Goal: Transaction & Acquisition: Purchase product/service

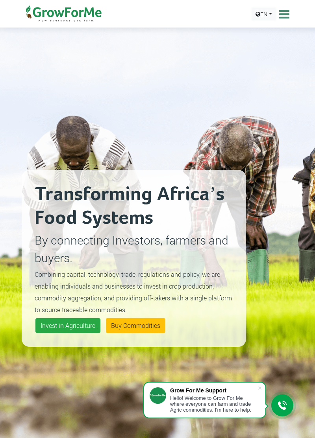
click at [266, 14] on link "EN" at bounding box center [264, 14] width 24 height 12
click at [280, 97] on div "Transforming Africa’s Food Systems By connecting Investors, farmers and buyers.…" at bounding box center [157, 258] width 283 height 438
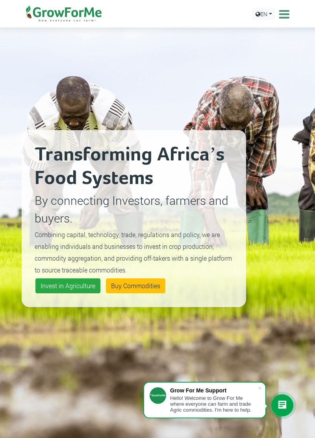
scroll to position [42, 0]
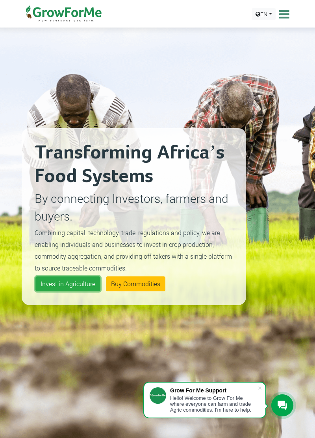
click at [72, 292] on link "Invest in Agriculture" at bounding box center [67, 284] width 65 height 15
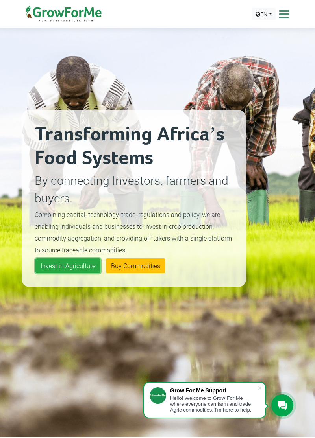
scroll to position [79, 0]
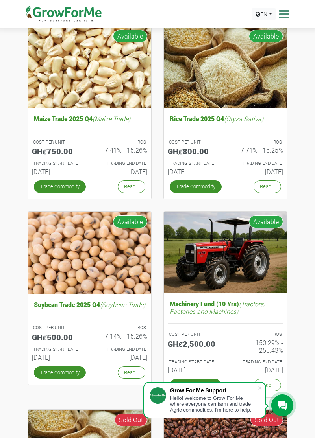
scroll to position [295, 0]
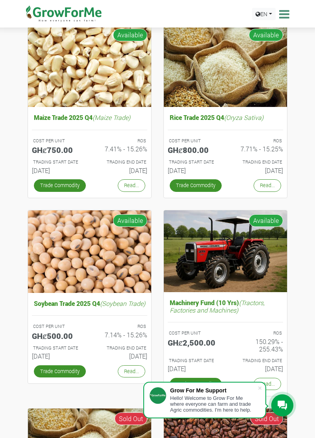
click at [72, 376] on link "Trade Commodity" at bounding box center [60, 372] width 52 height 12
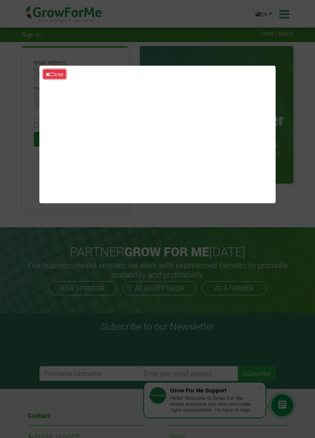
click at [54, 79] on button "Close" at bounding box center [54, 74] width 22 height 9
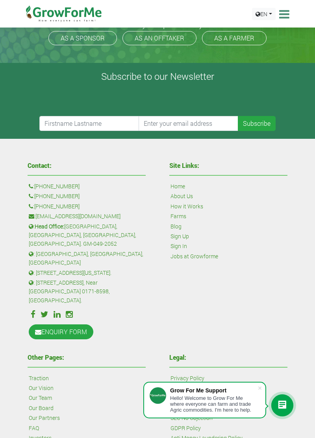
scroll to position [248, 0]
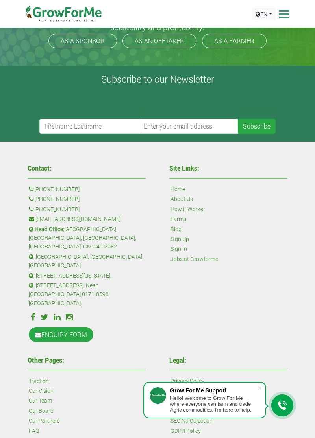
click at [193, 205] on link "How it Works" at bounding box center [186, 209] width 33 height 9
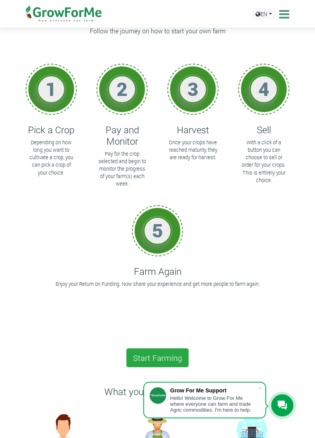
scroll to position [39, 0]
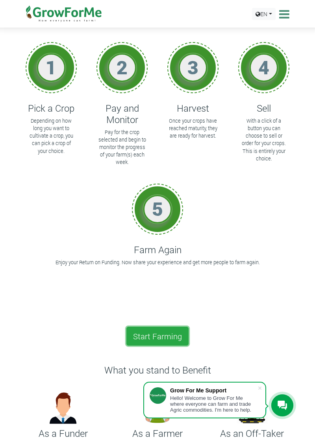
click at [168, 334] on link "Start Farming" at bounding box center [157, 336] width 62 height 19
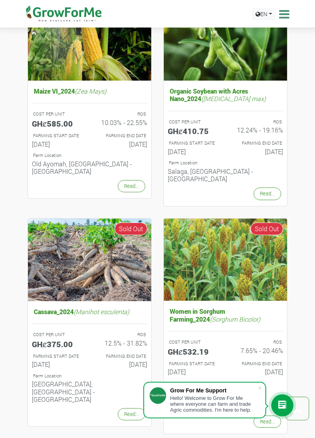
scroll to position [606, 0]
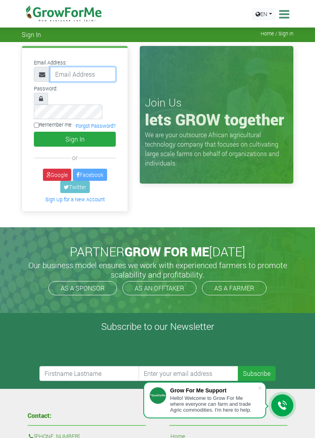
click at [67, 72] on input "email" at bounding box center [83, 74] width 66 height 15
click at [67, 76] on input "email" at bounding box center [83, 74] width 66 height 15
click at [78, 77] on input "email" at bounding box center [83, 74] width 66 height 15
click at [76, 75] on input "email" at bounding box center [83, 74] width 66 height 15
click at [103, 76] on input "233543027188" at bounding box center [83, 74] width 66 height 15
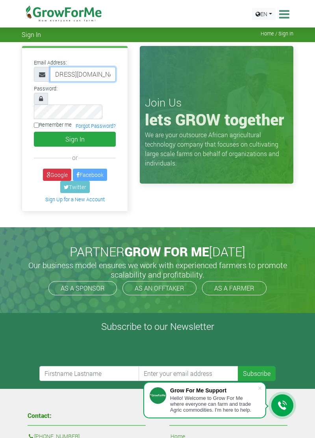
scroll to position [0, 36]
type input "233543027188@growforme.com"
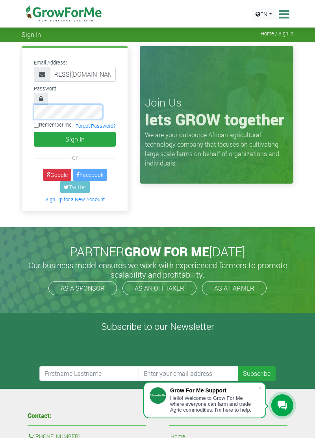
scroll to position [0, 0]
click at [83, 132] on button "Sign In" at bounding box center [75, 139] width 82 height 15
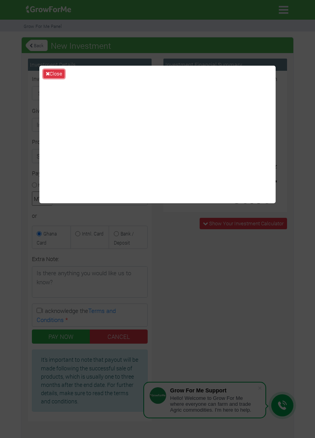
click at [50, 78] on button "Close" at bounding box center [53, 74] width 21 height 9
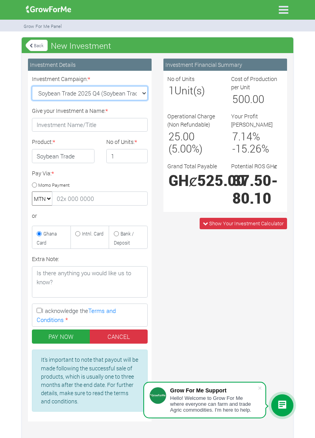
click at [133, 92] on select "Soybean Trade 2025 Q4 (Soybean Trade :: [DATE] - [DATE]) Maize Trade 2025 Q4 (M…" at bounding box center [90, 93] width 116 height 14
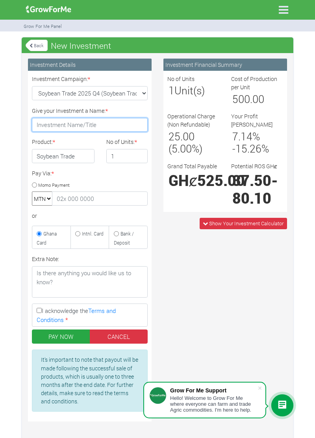
click at [122, 121] on input "Give your Investment a Name: *" at bounding box center [90, 125] width 116 height 14
type input "El shaddai"
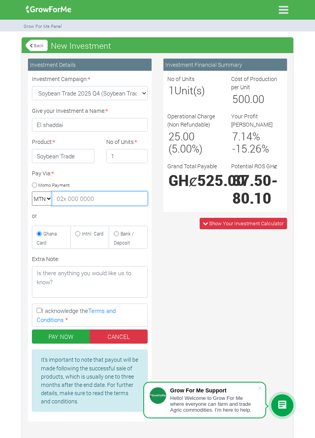
click at [113, 201] on input "text" at bounding box center [100, 199] width 96 height 14
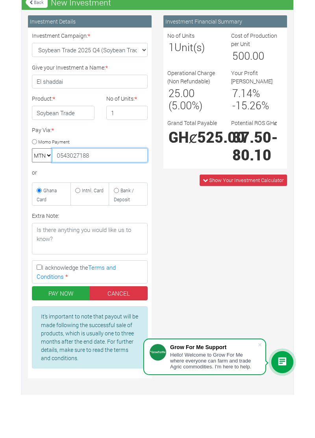
type input "0543027188"
click at [42, 316] on link "Terms and Conditions" at bounding box center [76, 315] width 79 height 17
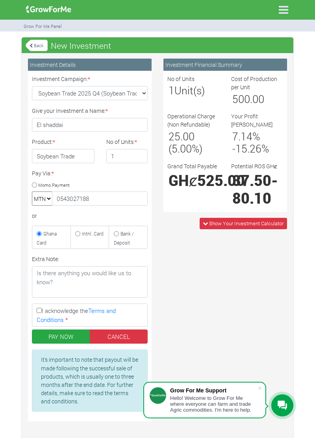
click at [41, 309] on input "I acknowledge the Terms and Conditions *" at bounding box center [39, 310] width 5 height 5
checkbox input "true"
click at [58, 333] on button "PAY NOW" at bounding box center [61, 337] width 58 height 14
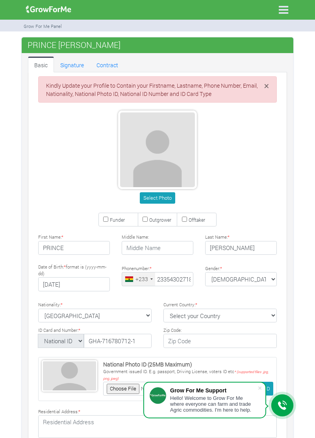
type input "54 302 7188"
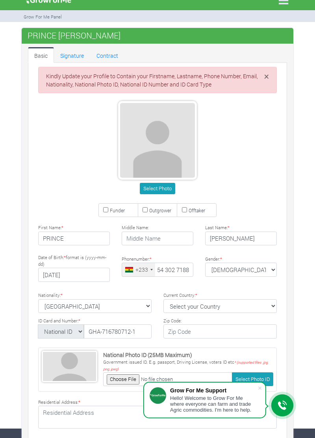
scroll to position [9, 0]
click at [106, 209] on input "Funder" at bounding box center [105, 209] width 5 height 5
checkbox input "true"
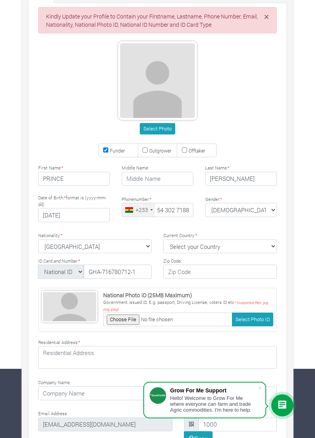
scroll to position [76, 0]
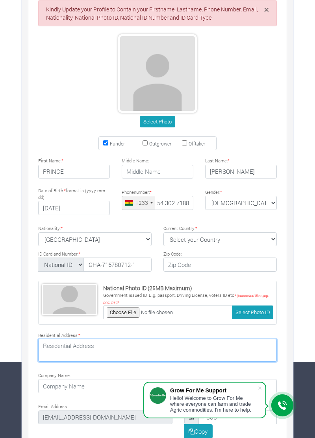
click at [201, 346] on textarea at bounding box center [157, 350] width 238 height 23
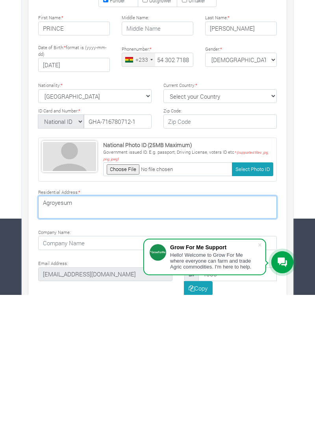
type textarea "Agroyesum"
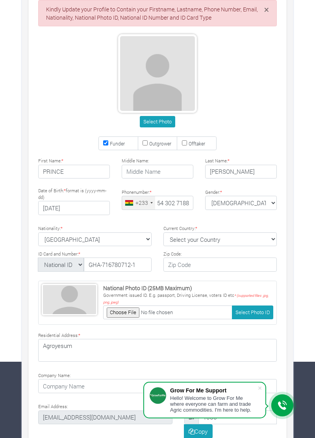
click at [258, 392] on span at bounding box center [260, 388] width 8 height 8
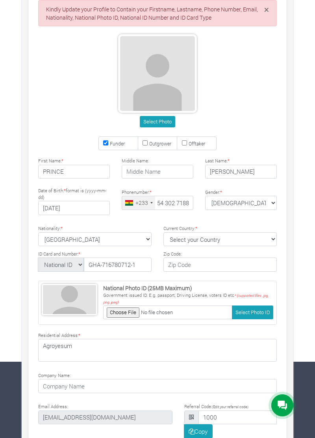
click at [229, 240] on select "Select your Country Afghanistan Albania Algeria American Samoa Andorra Angola A…" at bounding box center [219, 240] width 113 height 14
select select "Ghana"
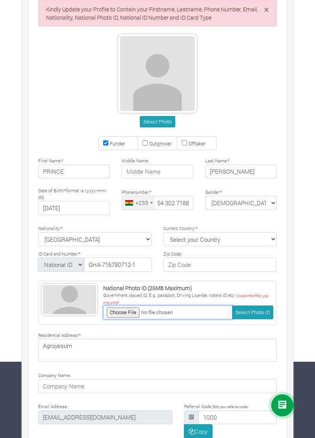
click at [124, 314] on input "file" at bounding box center [167, 313] width 129 height 14
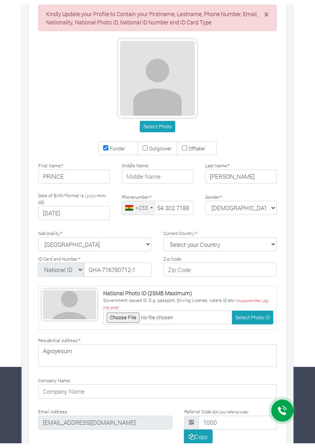
scroll to position [67, 0]
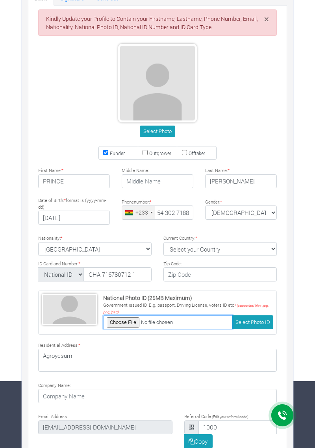
type input "C:\fakepath\PSX_20250516_220259.jpg"
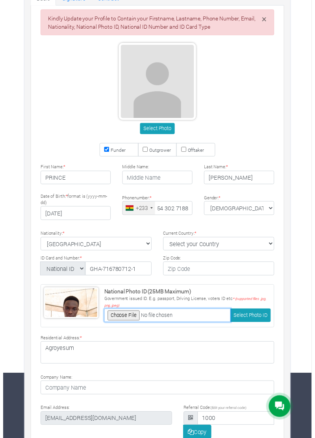
scroll to position [76, 0]
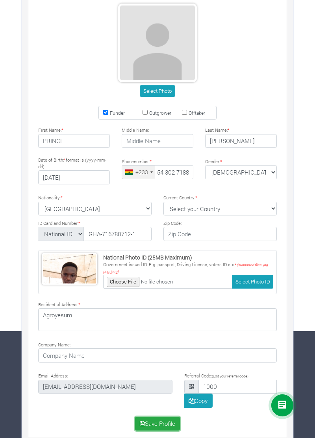
click at [175, 417] on button "Save Profile" at bounding box center [157, 424] width 45 height 14
click at [161, 420] on div "Save Profile" at bounding box center [157, 424] width 250 height 14
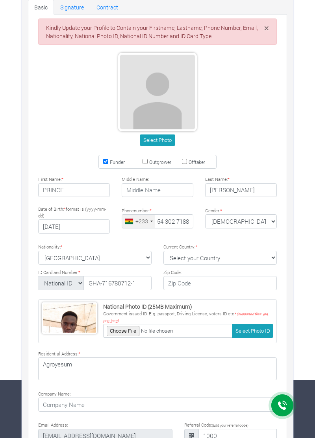
scroll to position [76, 0]
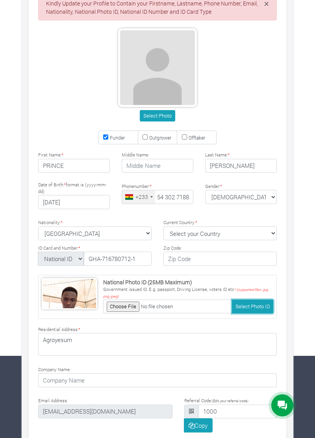
click at [253, 308] on button "Select Photo ID" at bounding box center [252, 307] width 41 height 14
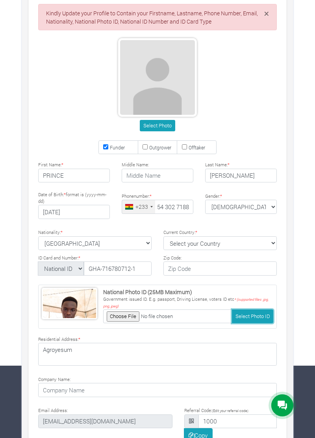
scroll to position [76, 0]
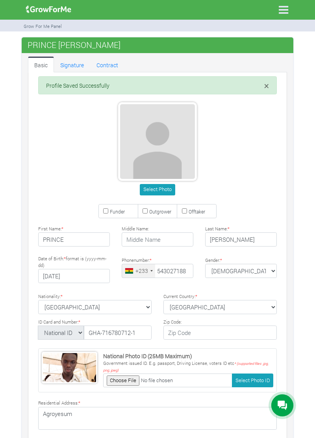
type input "54 302 7188"
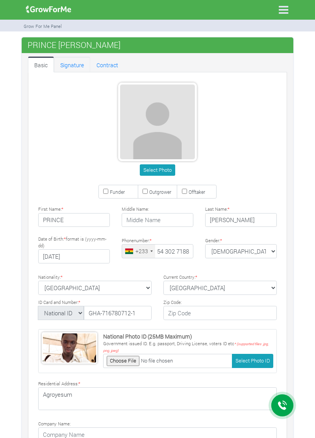
click at [76, 66] on link "Signature" at bounding box center [72, 65] width 36 height 16
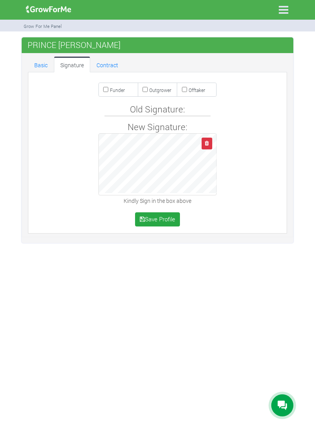
click at [105, 87] on input "Funder" at bounding box center [105, 89] width 5 height 5
checkbox input "true"
click at [162, 217] on button "Save Profile" at bounding box center [157, 219] width 45 height 14
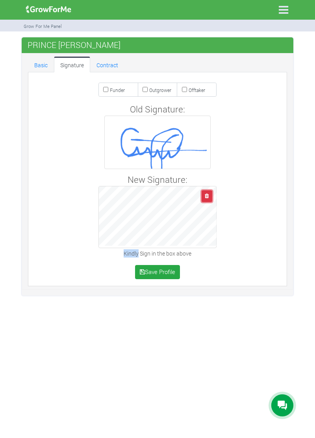
click at [211, 190] on button "button" at bounding box center [206, 195] width 11 height 11
click at [304, 133] on div "Farms Investments Finances Notifications Profile Sign Out PRINCE HEMANS" at bounding box center [157, 166] width 315 height 259
click at [209, 196] on icon "button" at bounding box center [207, 196] width 4 height 5
click at [161, 271] on button "Save Profile" at bounding box center [157, 272] width 45 height 14
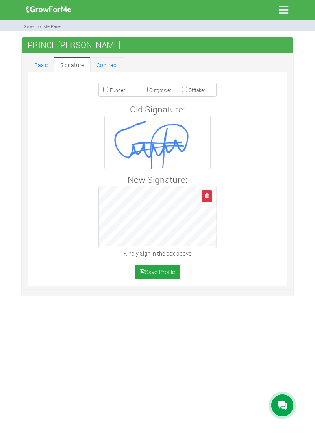
click at [108, 64] on link "Contract" at bounding box center [107, 65] width 34 height 16
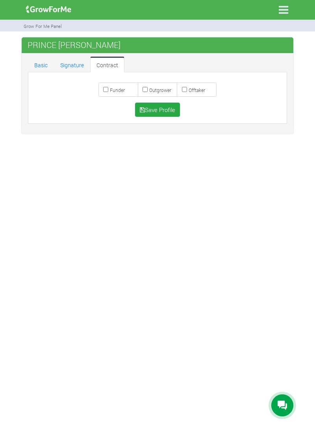
click at [107, 87] on input "Funder" at bounding box center [105, 89] width 5 height 5
checkbox input "true"
click at [155, 110] on button "Save Profile" at bounding box center [157, 110] width 45 height 14
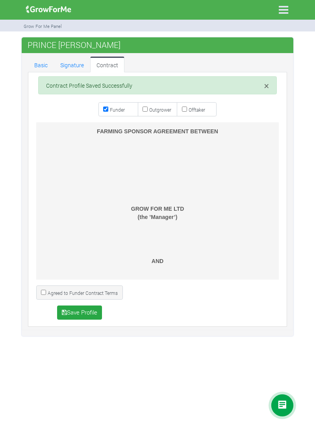
click at [42, 291] on input "Agreed to Funder Contract Terms" at bounding box center [43, 292] width 5 height 5
checkbox input "true"
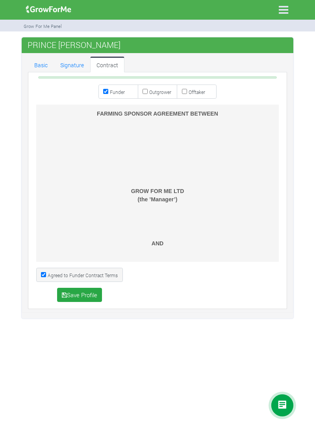
click at [89, 311] on div "PRINCE HEMANS Basic Signature Contract × Contract Profile Saved Successfully Fu…" at bounding box center [158, 177] width 272 height 281
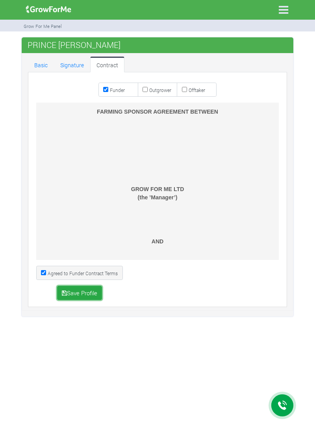
click at [84, 292] on button "Save Profile" at bounding box center [79, 293] width 45 height 14
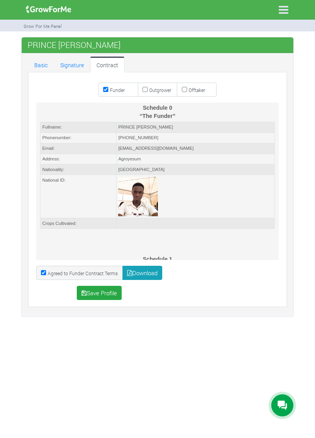
scroll to position [2937, 0]
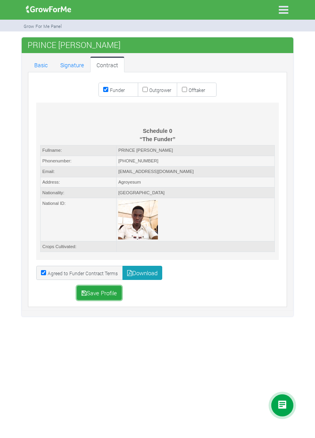
click at [103, 293] on button "Save Profile" at bounding box center [99, 293] width 45 height 14
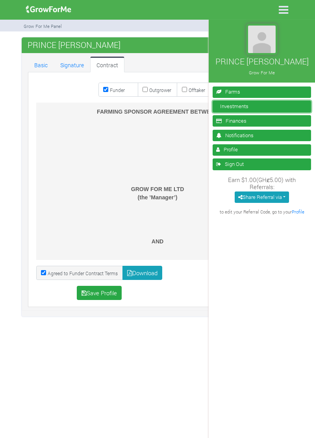
click at [257, 109] on link "Investments" at bounding box center [261, 106] width 98 height 11
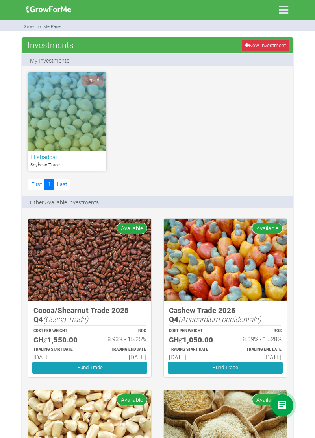
click at [83, 125] on div "Unpaid" at bounding box center [67, 111] width 78 height 79
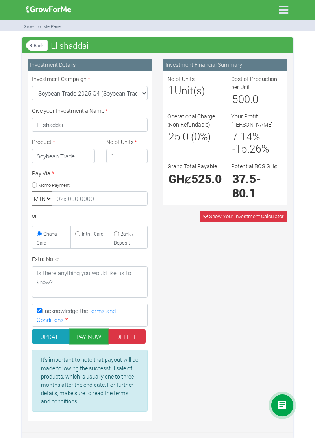
click at [88, 335] on button "PAY NOW" at bounding box center [89, 337] width 38 height 14
